Goal: Information Seeking & Learning: Check status

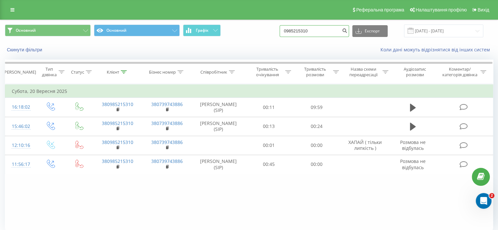
click at [306, 32] on input "0985215310" at bounding box center [314, 31] width 69 height 12
paste input "500129658"
type input "0500129658"
click at [347, 30] on icon "submit" at bounding box center [345, 30] width 6 height 4
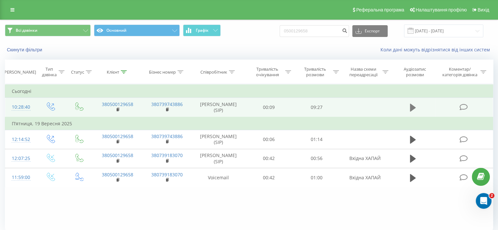
click at [414, 108] on icon at bounding box center [413, 108] width 6 height 8
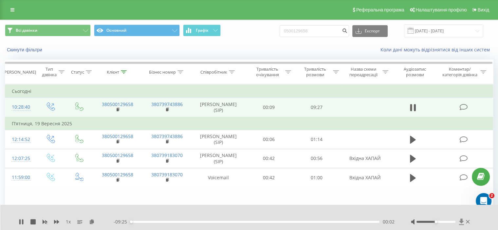
click at [460, 220] on icon at bounding box center [462, 222] width 6 height 7
drag, startPoint x: 24, startPoint y: 219, endPoint x: 29, endPoint y: 215, distance: 6.3
click at [24, 219] on div "1 x" at bounding box center [66, 222] width 95 height 7
click at [21, 223] on icon at bounding box center [21, 221] width 5 height 5
